Goal: Obtain resource: Download file/media

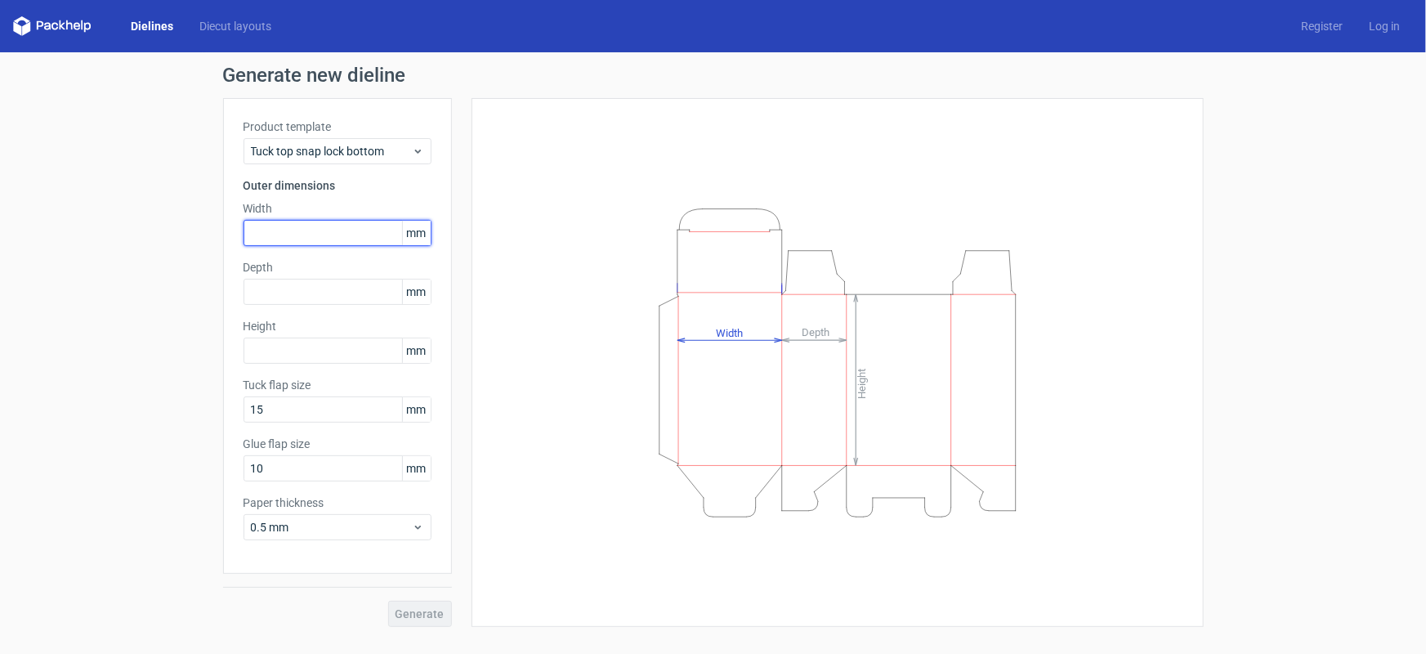
click at [297, 243] on input "text" at bounding box center [338, 233] width 188 height 26
drag, startPoint x: 293, startPoint y: 232, endPoint x: 223, endPoint y: 260, distance: 74.8
click at [223, 260] on div "Product template Tuck top snap lock bottom Outer dimensions Width 55 mm Depth m…" at bounding box center [337, 336] width 229 height 476
type input "100"
type input "55"
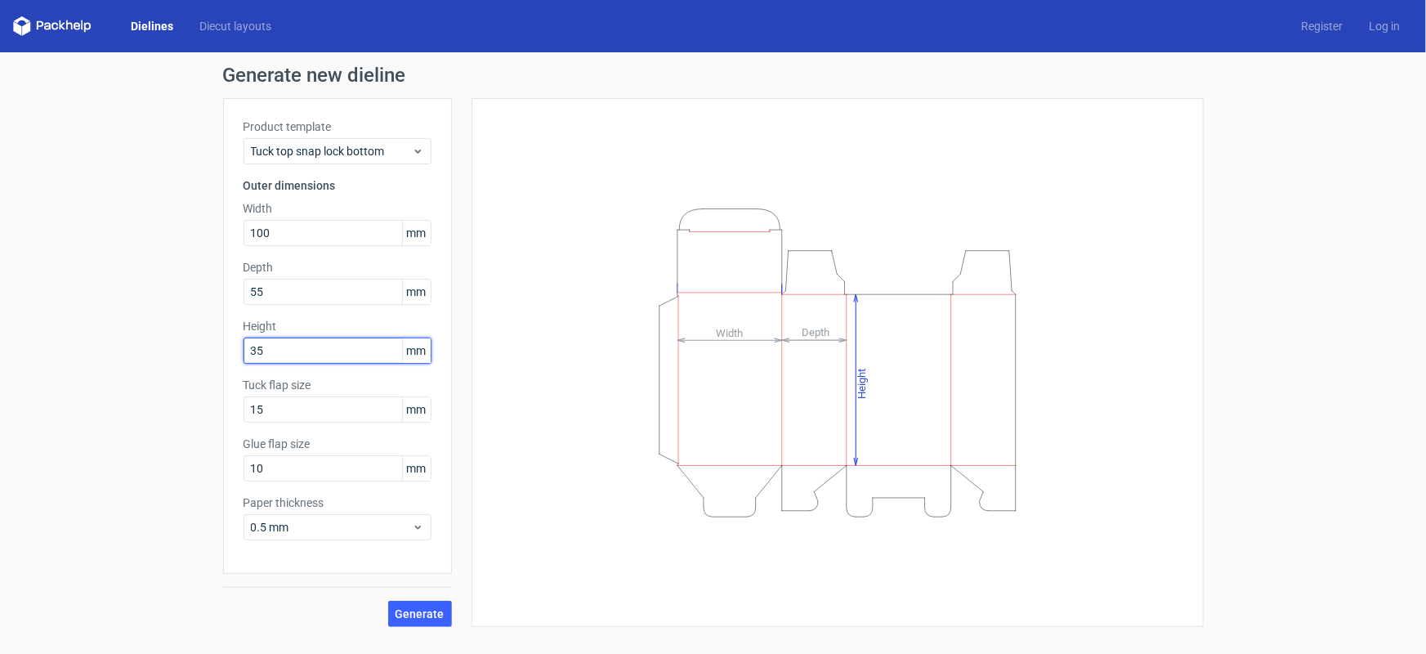
type input "35"
click at [388, 601] on button "Generate" at bounding box center [420, 614] width 64 height 26
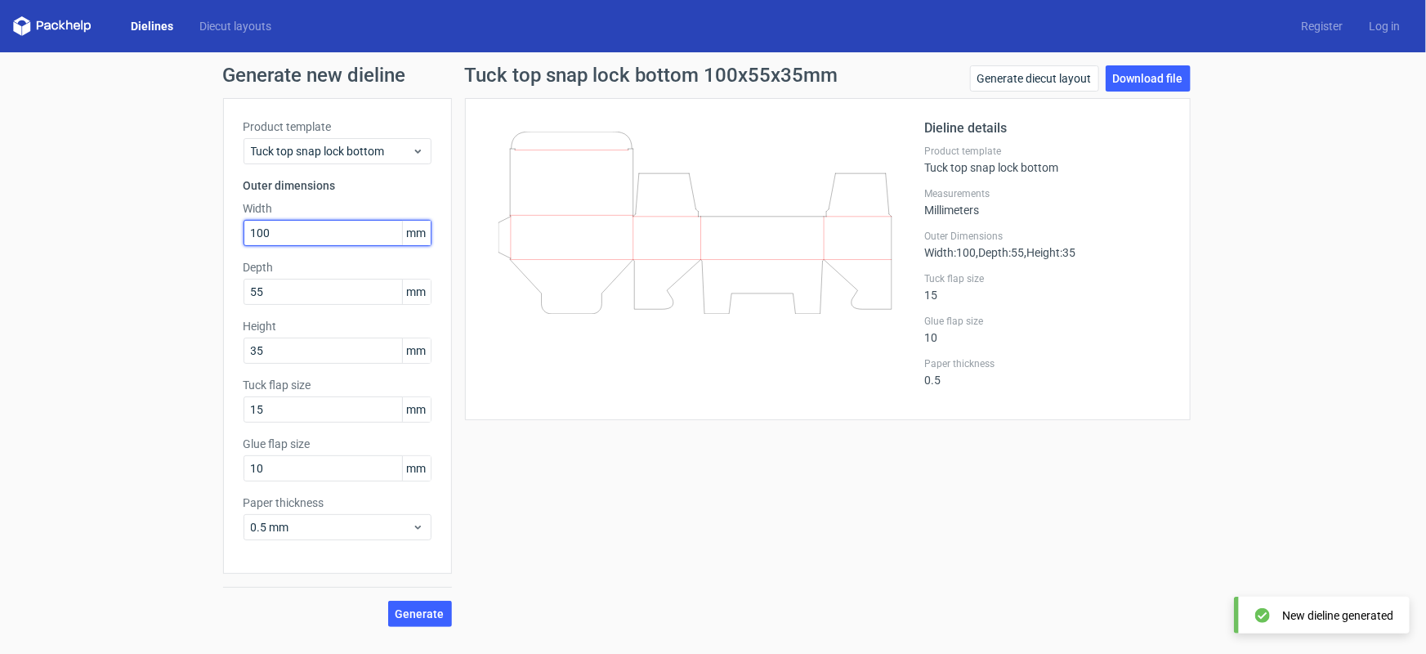
drag, startPoint x: 293, startPoint y: 236, endPoint x: 230, endPoint y: 257, distance: 66.2
click at [230, 257] on div "Product template Tuck top snap lock bottom Outer dimensions Width 100 mm Depth …" at bounding box center [337, 336] width 229 height 476
type input "55"
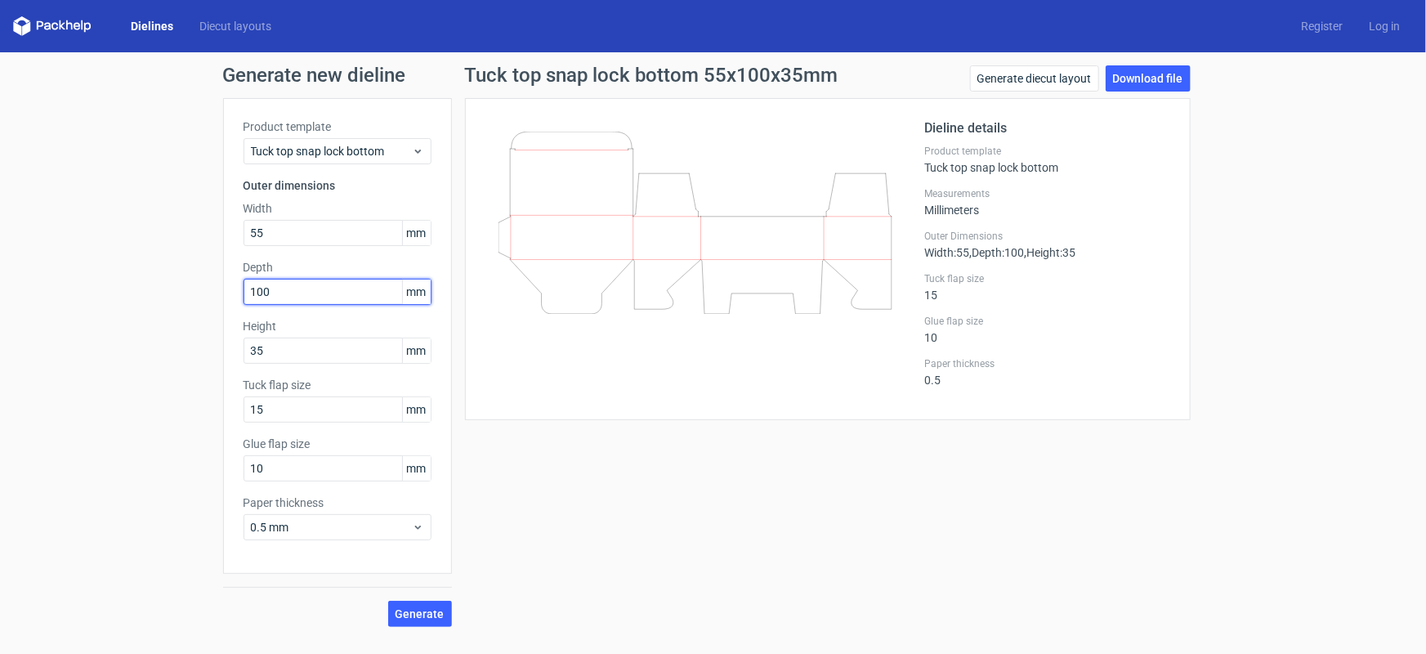
click at [388, 601] on button "Generate" at bounding box center [420, 614] width 64 height 26
drag, startPoint x: 335, startPoint y: 290, endPoint x: 236, endPoint y: 306, distance: 100.2
click at [236, 306] on div "Product template Tuck top snap lock bottom Outer dimensions Width 55 mm Depth 1…" at bounding box center [337, 336] width 229 height 476
type input "105"
click at [388, 601] on button "Generate" at bounding box center [420, 614] width 64 height 26
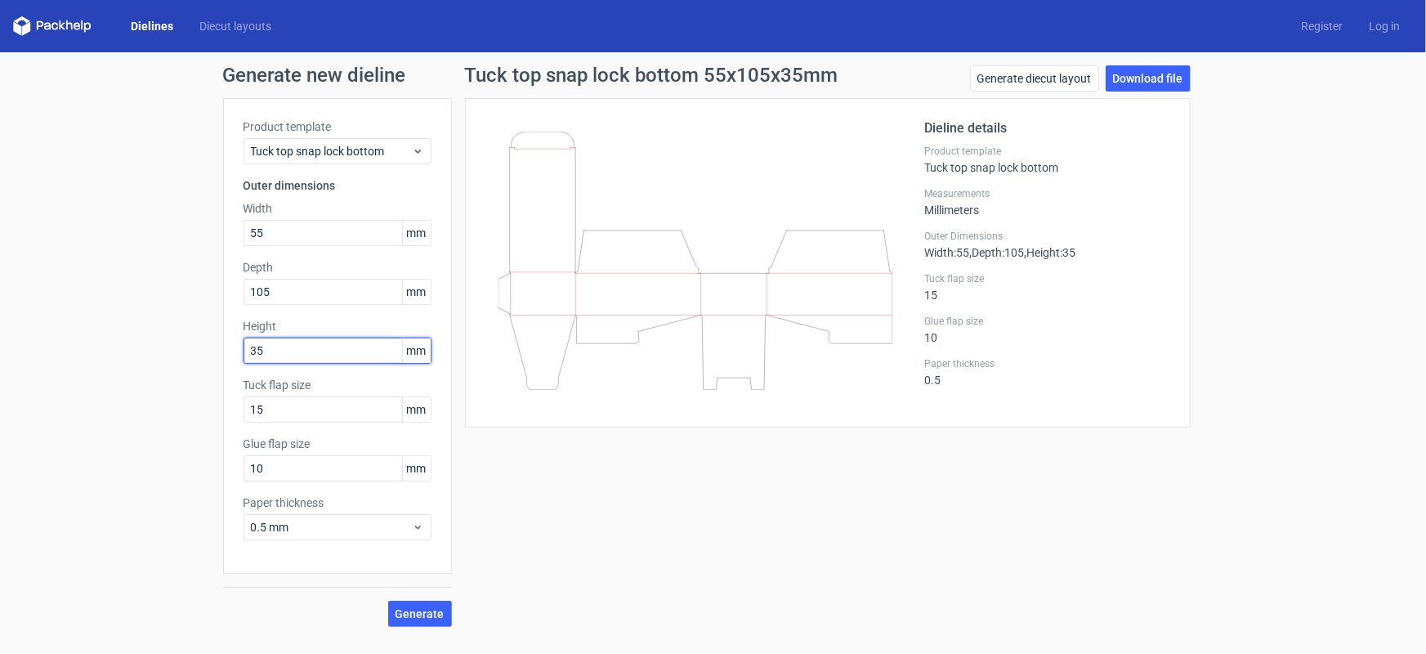
drag, startPoint x: 262, startPoint y: 351, endPoint x: 228, endPoint y: 357, distance: 34.1
click at [228, 357] on div "Product template Tuck top snap lock bottom Outer dimensions Width 55 mm Depth 1…" at bounding box center [337, 336] width 229 height 476
type input "105"
drag, startPoint x: 289, startPoint y: 293, endPoint x: 241, endPoint y: 309, distance: 50.9
click at [241, 309] on div "Product template Tuck top snap lock bottom Outer dimensions Width 55 mm Depth 1…" at bounding box center [337, 336] width 229 height 476
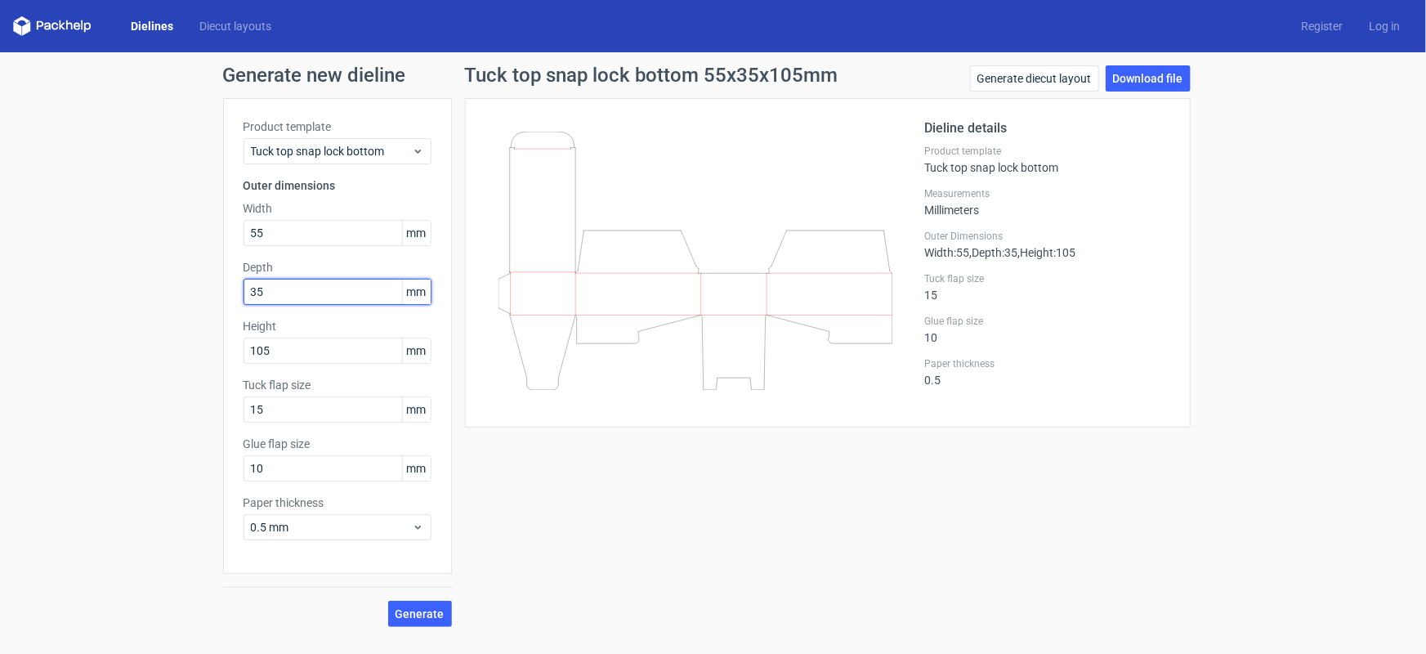
type input "35"
click at [388, 601] on button "Generate" at bounding box center [420, 614] width 64 height 26
click at [440, 611] on span "Generate" at bounding box center [420, 613] width 49 height 11
click at [1152, 74] on link "Download file" at bounding box center [1148, 78] width 85 height 26
drag, startPoint x: 302, startPoint y: 235, endPoint x: 236, endPoint y: 234, distance: 66.2
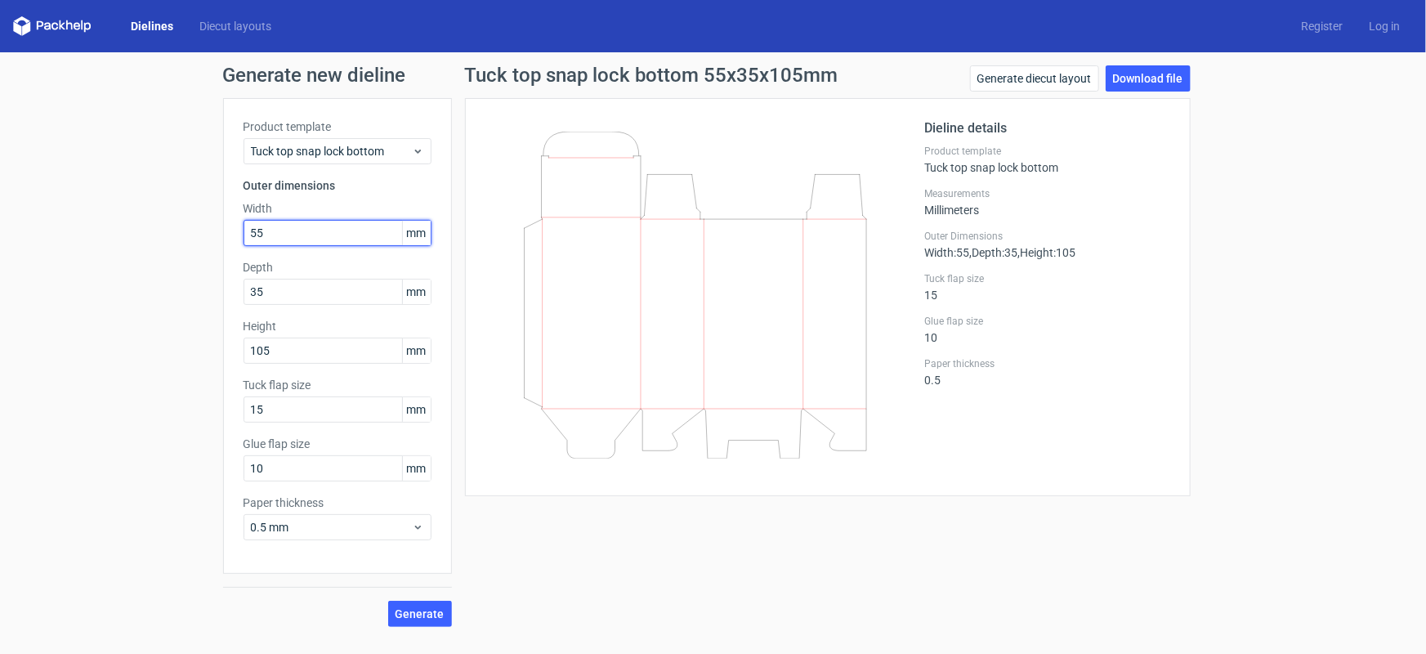
click at [236, 234] on div "Product template Tuck top snap lock bottom Outer dimensions Width 55 mm Depth 3…" at bounding box center [337, 336] width 229 height 476
type input "57"
click at [397, 620] on button "Generate" at bounding box center [420, 614] width 64 height 26
click at [1152, 79] on link "Download file" at bounding box center [1148, 78] width 85 height 26
